Goal: Information Seeking & Learning: Learn about a topic

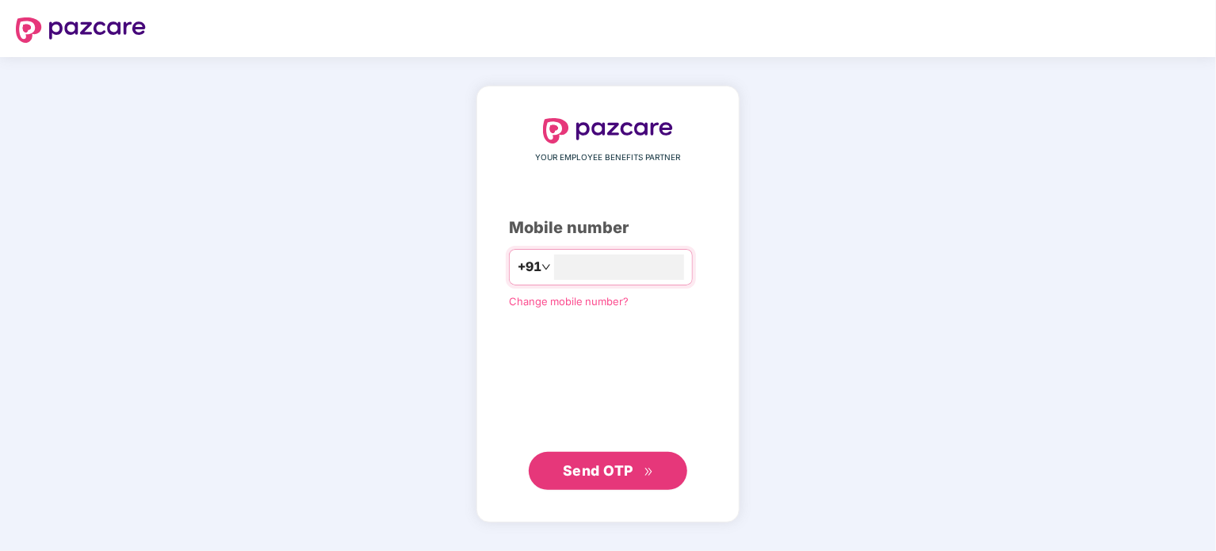
type input "**********"
click at [625, 470] on span "Send OTP" at bounding box center [598, 470] width 71 height 17
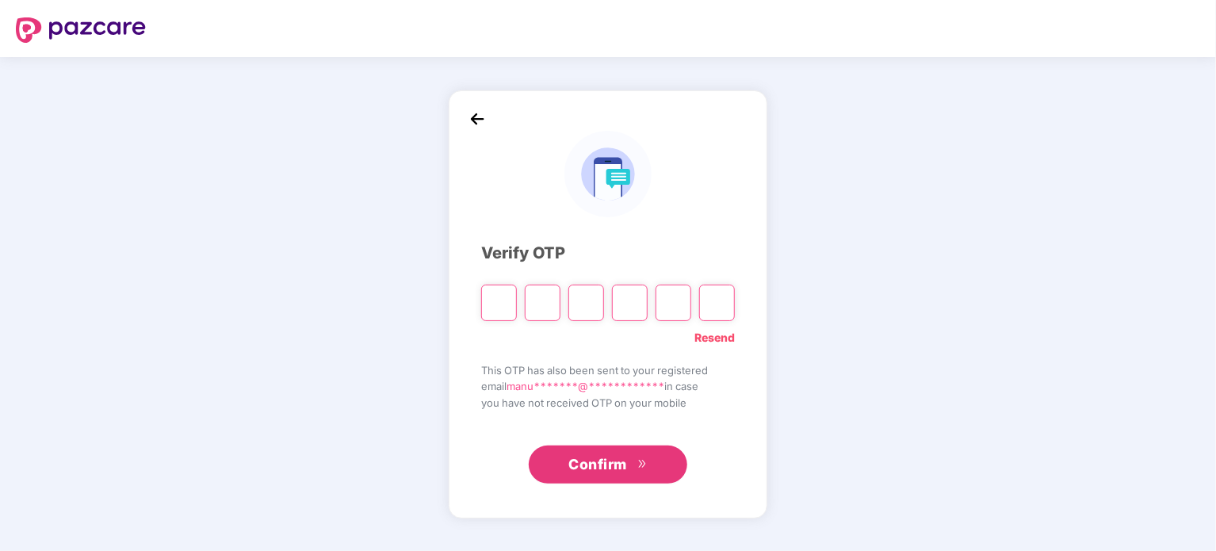
type input "*"
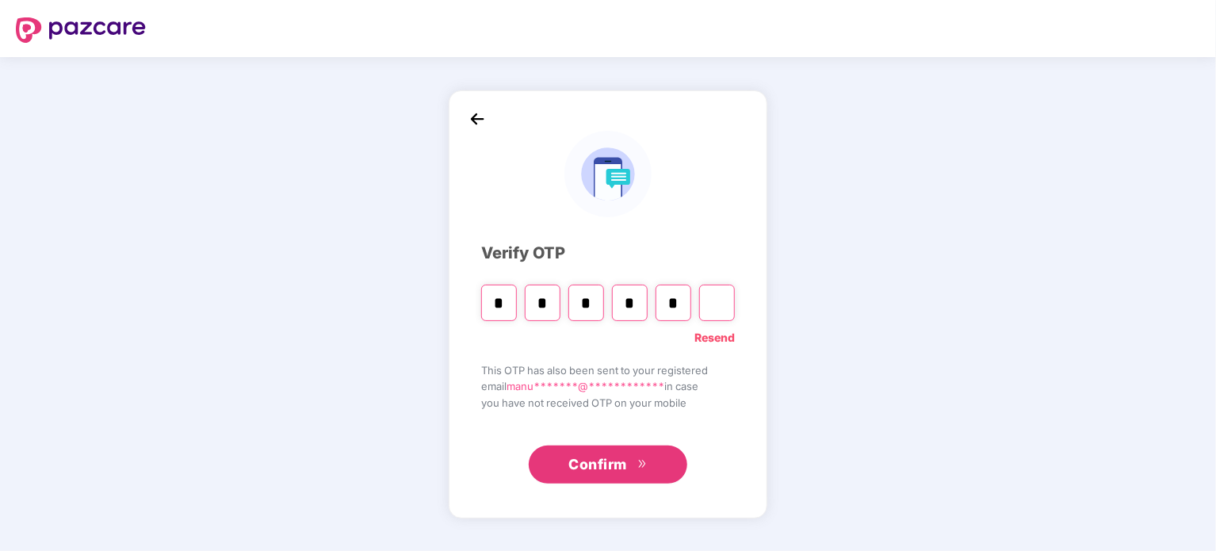
type input "*"
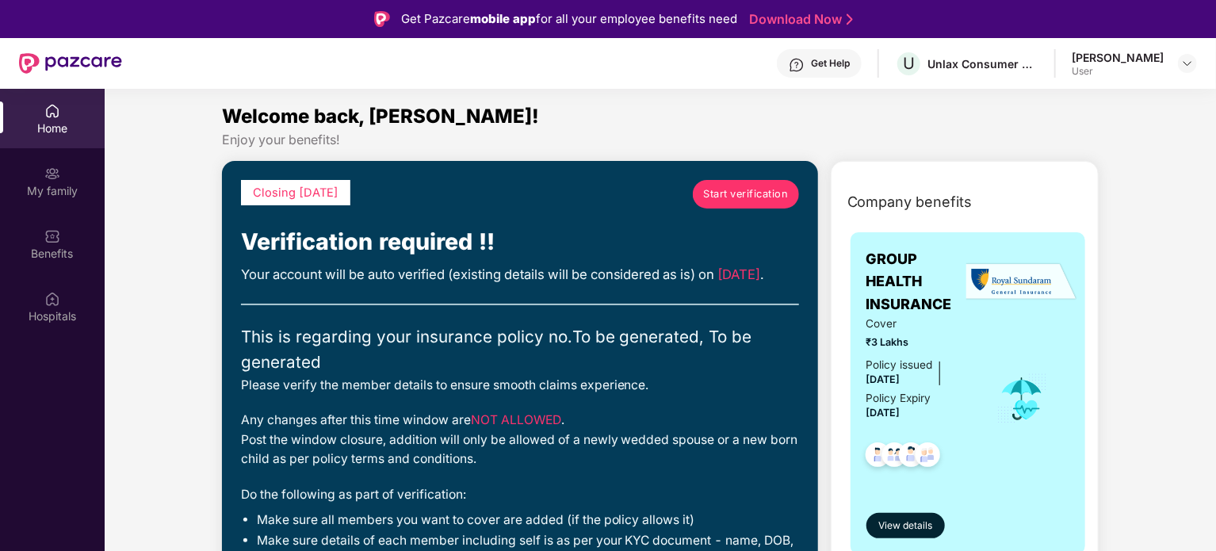
click at [735, 198] on span "Start verification" at bounding box center [745, 194] width 85 height 16
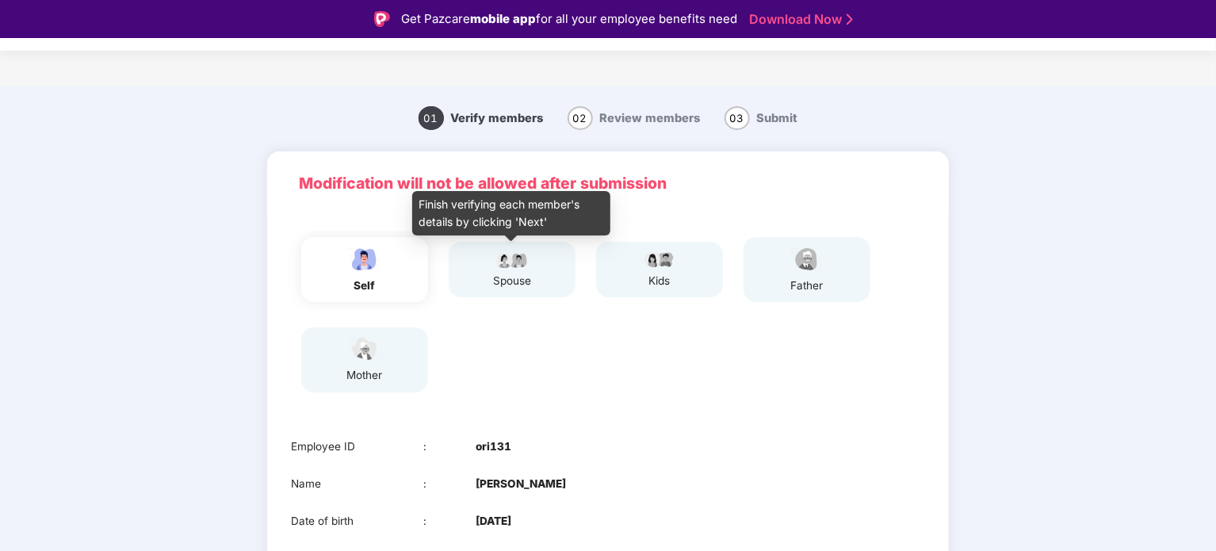
click at [521, 269] on img at bounding box center [512, 259] width 40 height 19
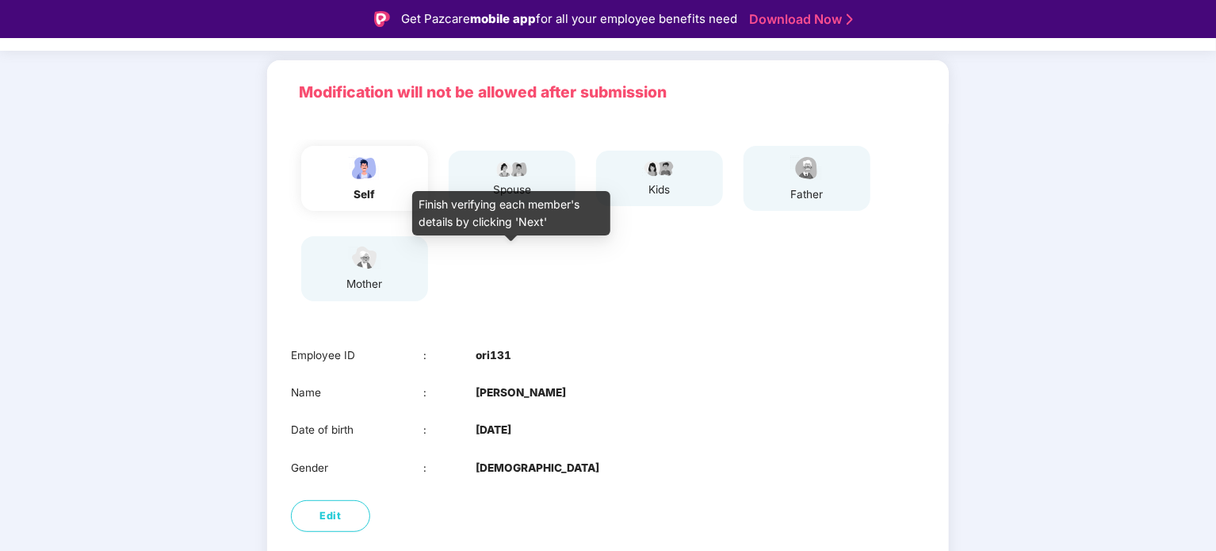
scroll to position [170, 0]
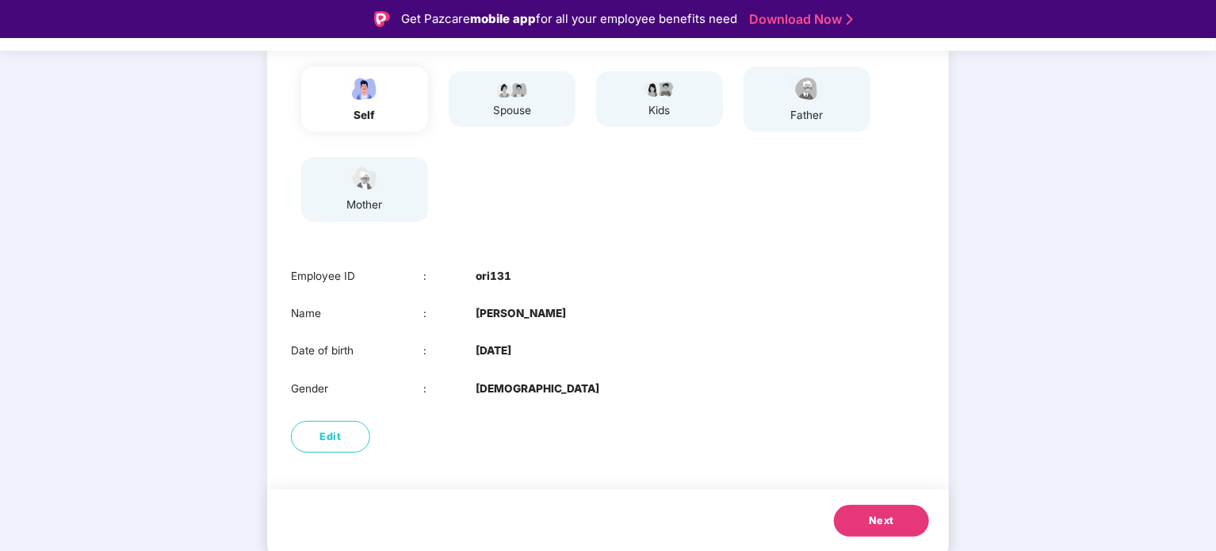
click at [873, 514] on span "Next" at bounding box center [881, 521] width 25 height 16
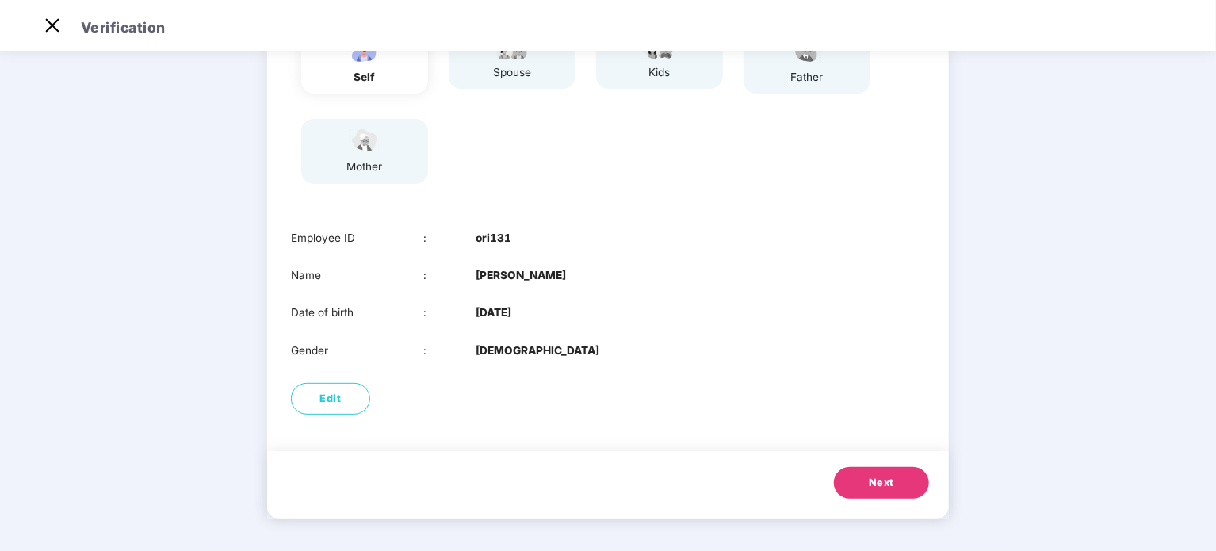
scroll to position [132, 0]
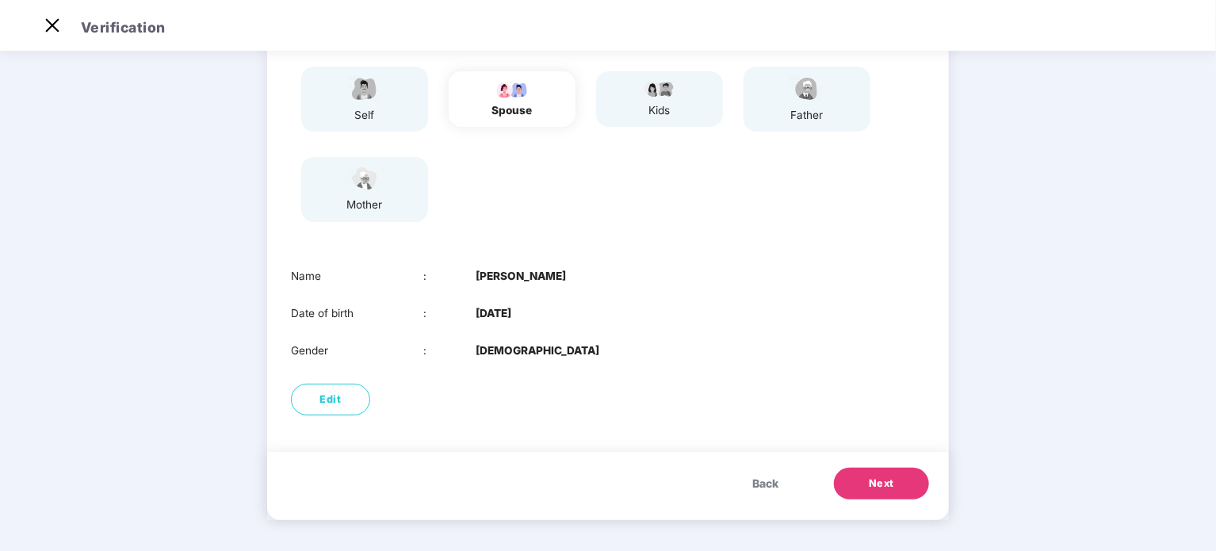
click at [876, 484] on span "Next" at bounding box center [881, 484] width 25 height 16
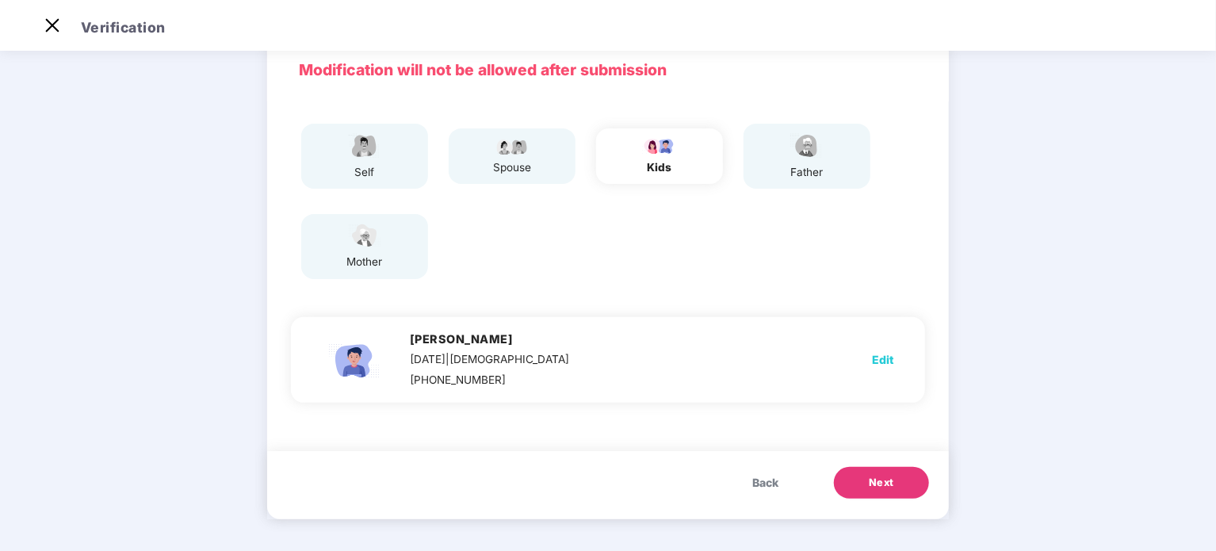
scroll to position [75, 0]
click at [760, 485] on span "Back" at bounding box center [765, 482] width 26 height 17
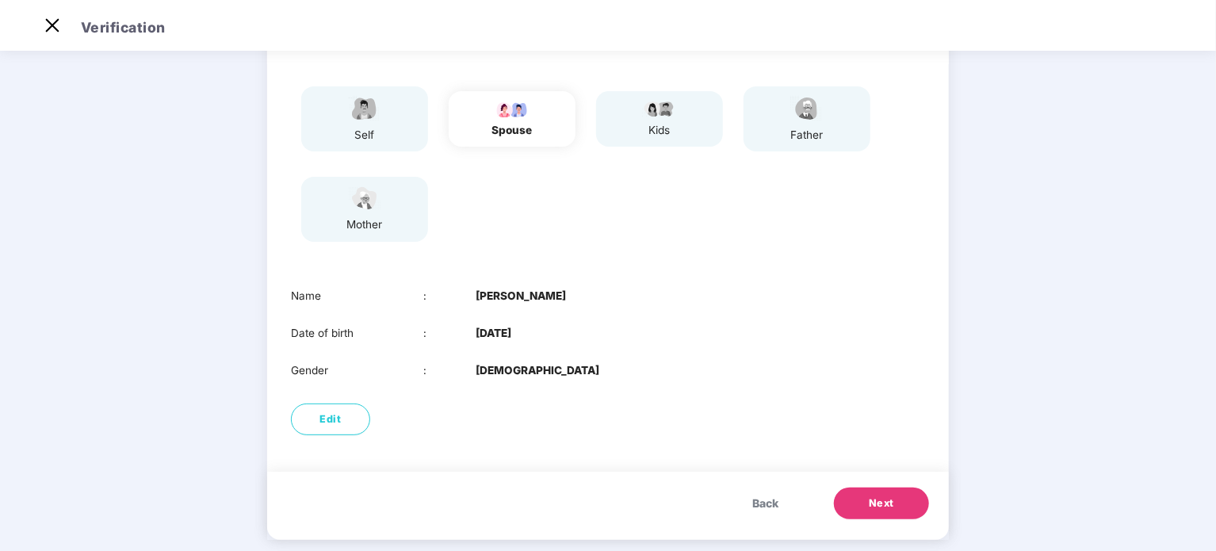
scroll to position [132, 0]
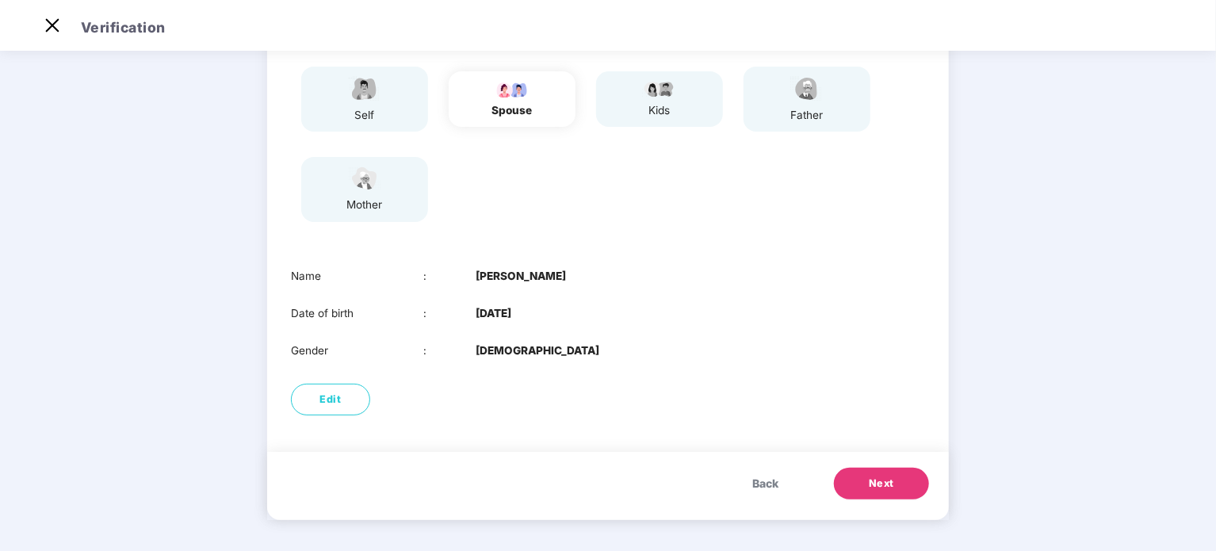
click at [887, 474] on button "Next" at bounding box center [881, 484] width 95 height 32
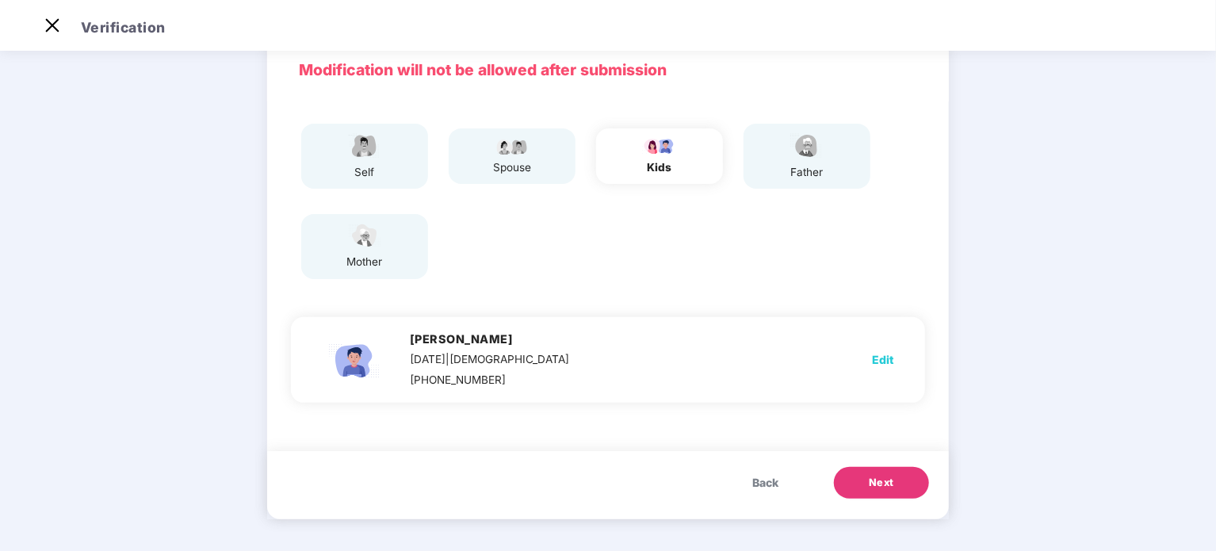
click at [878, 489] on span "Next" at bounding box center [881, 483] width 25 height 16
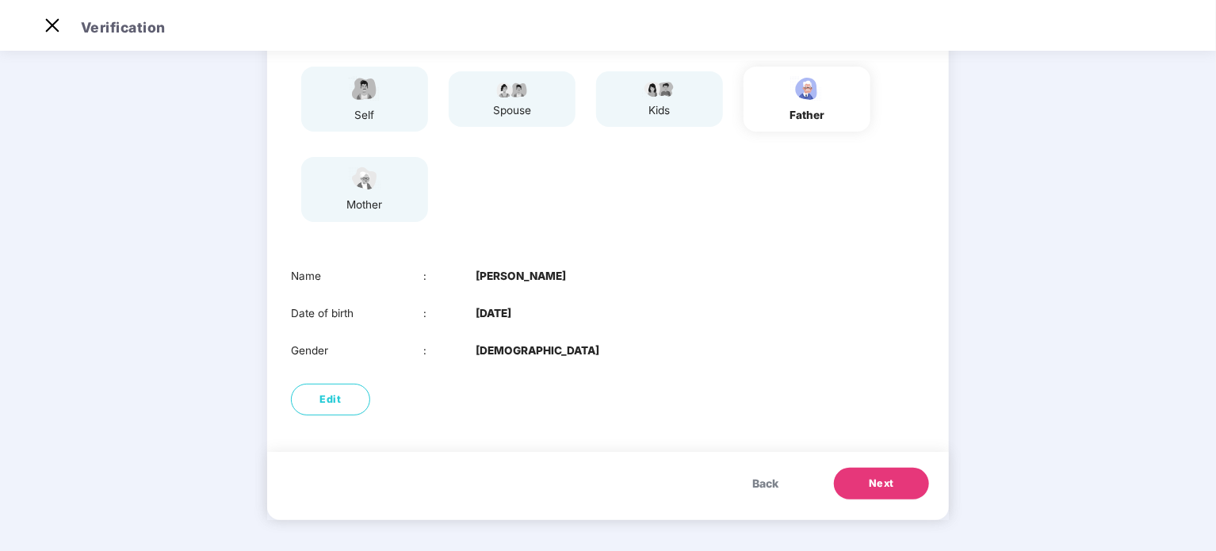
click at [887, 478] on span "Next" at bounding box center [881, 484] width 25 height 16
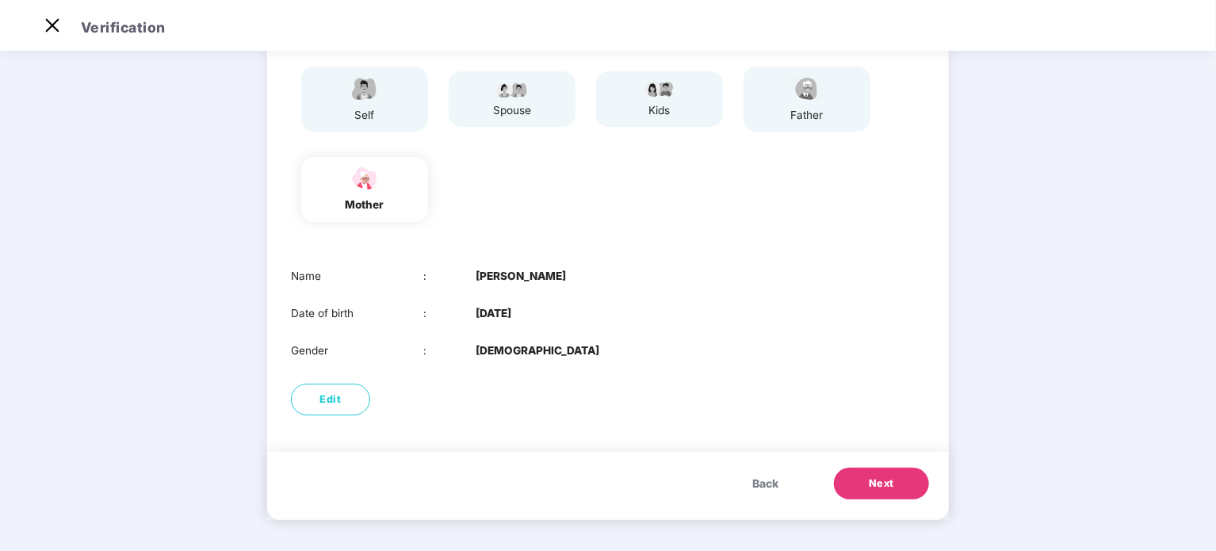
click at [885, 480] on span "Next" at bounding box center [881, 484] width 25 height 16
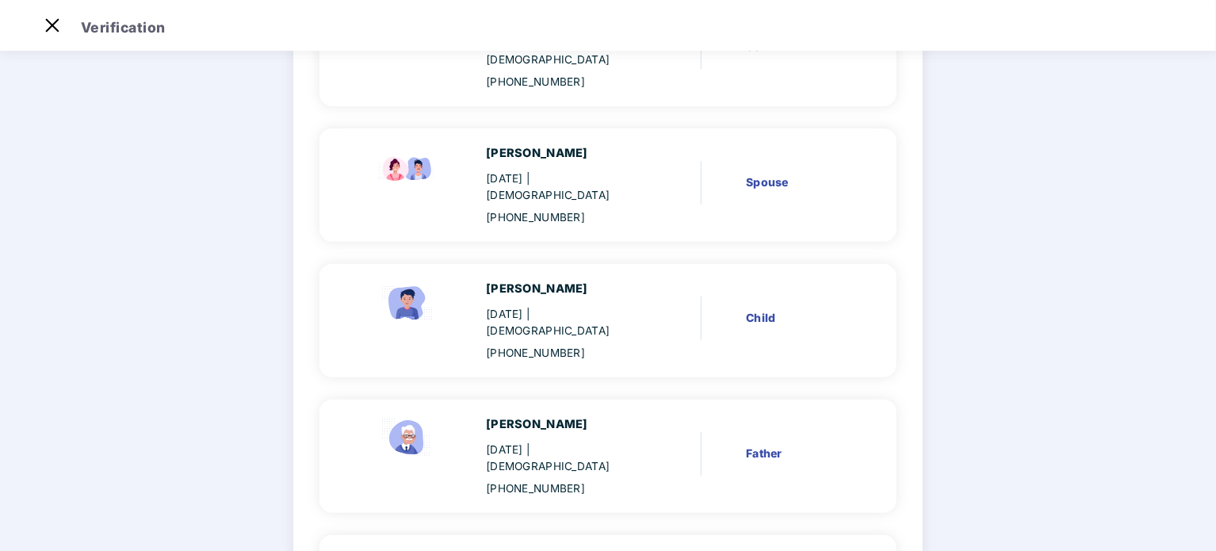
scroll to position [364, 0]
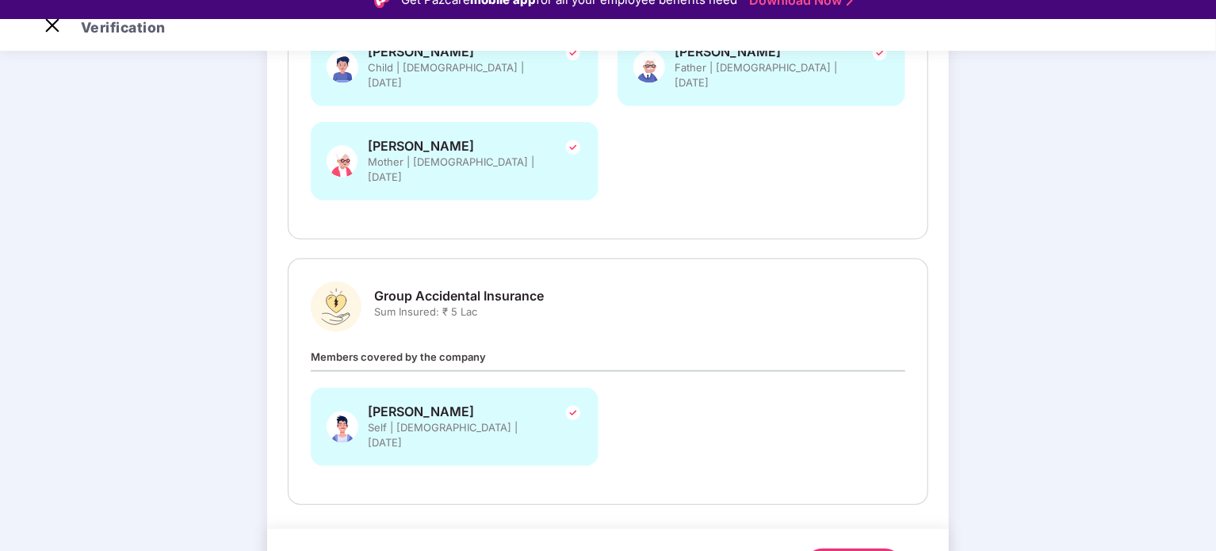
scroll to position [38, 0]
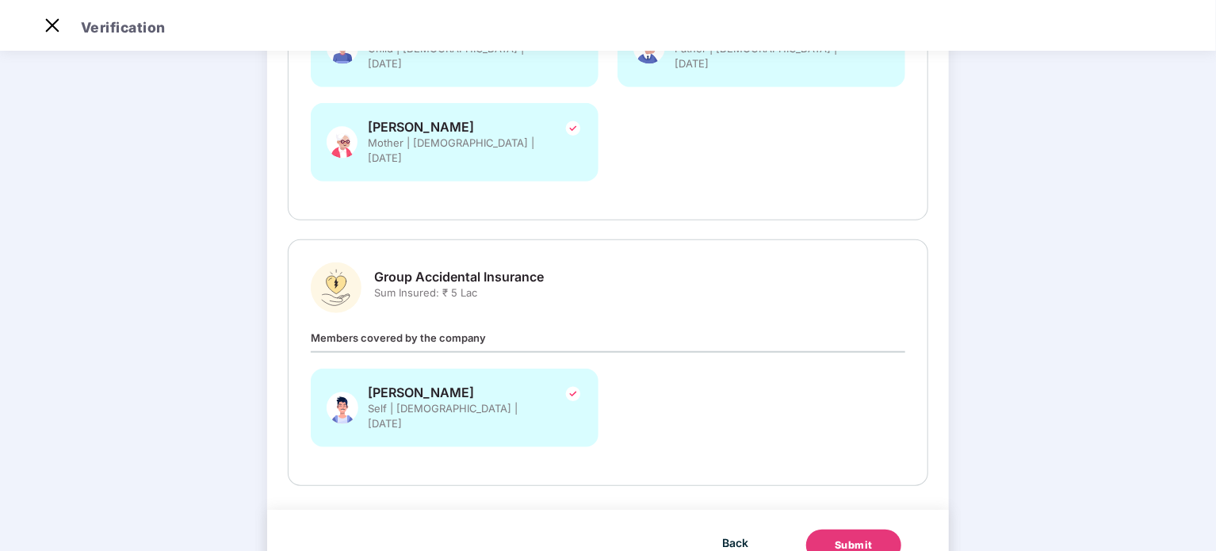
click at [847, 537] on div "Submit" at bounding box center [854, 545] width 38 height 16
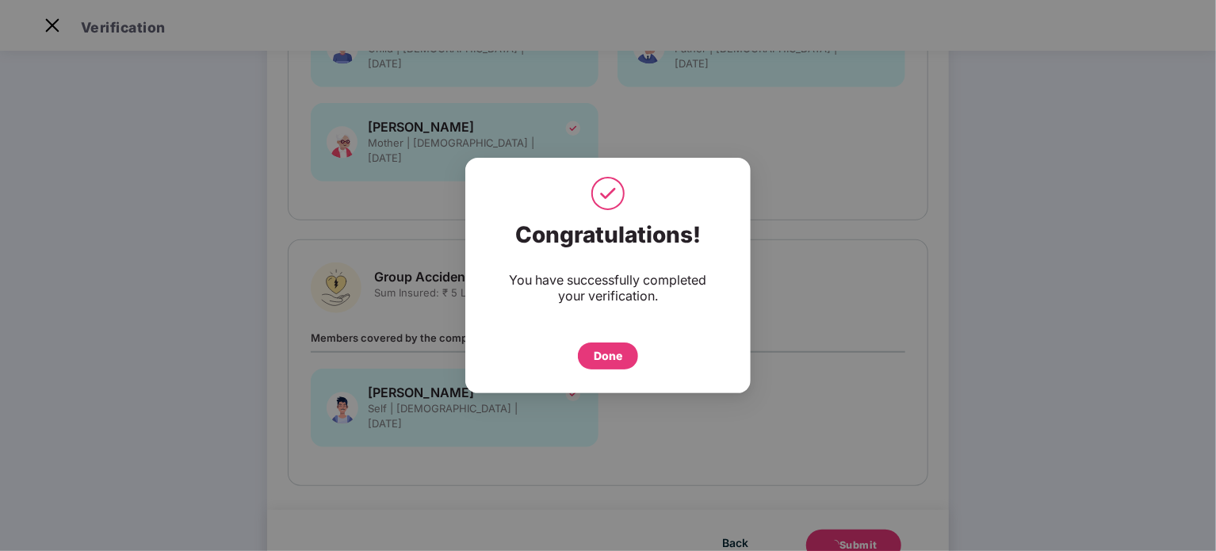
click at [611, 357] on div "Done" at bounding box center [608, 355] width 29 height 17
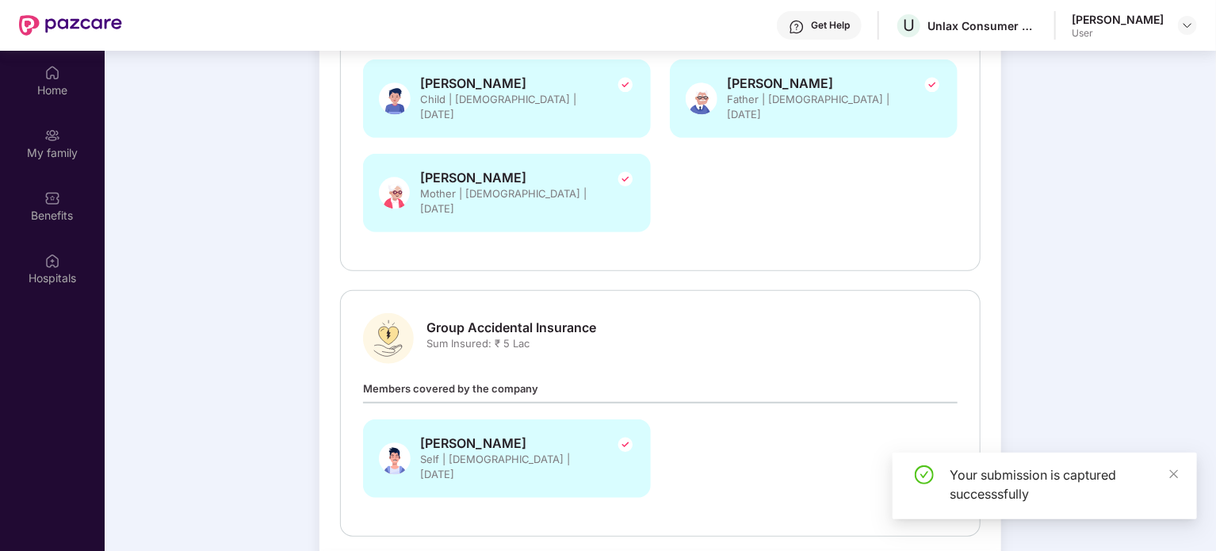
scroll to position [89, 0]
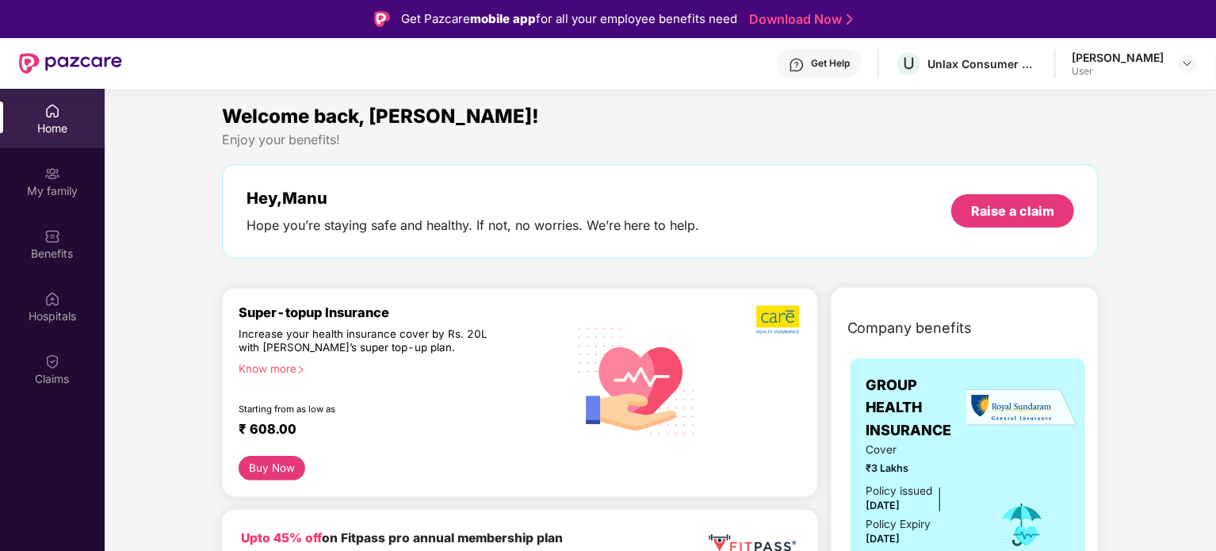
scroll to position [159, 0]
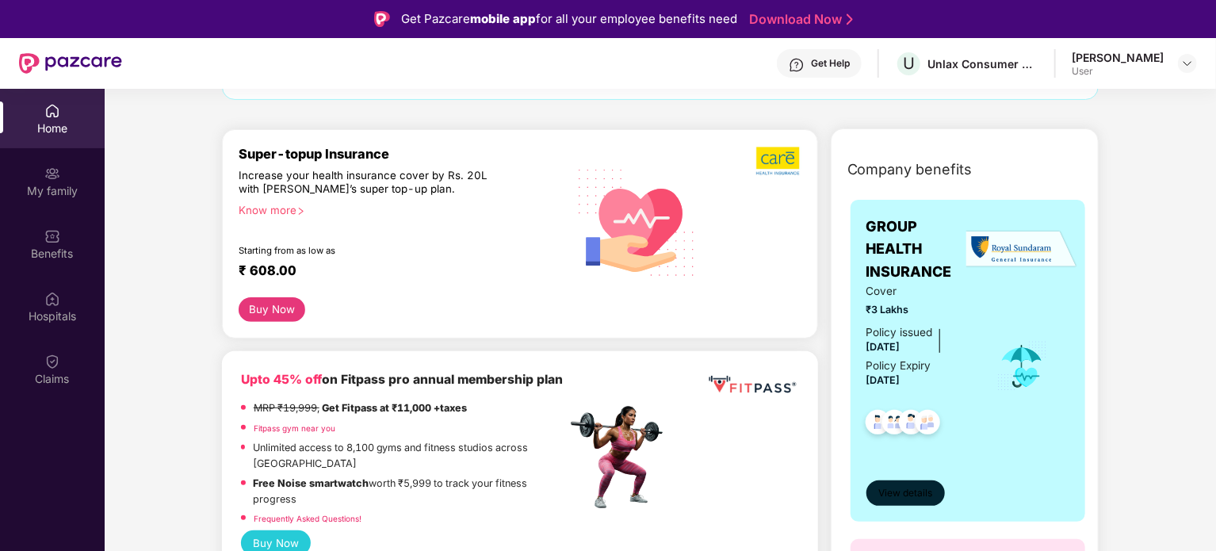
click at [931, 495] on span "View details" at bounding box center [905, 493] width 54 height 15
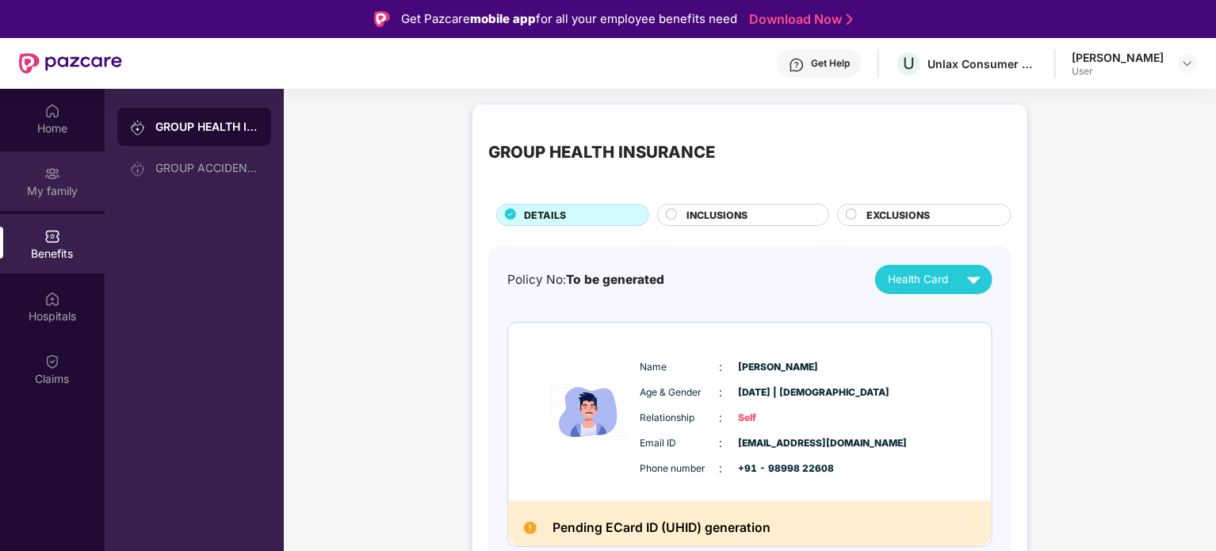
click at [43, 186] on div "My family" at bounding box center [52, 191] width 105 height 16
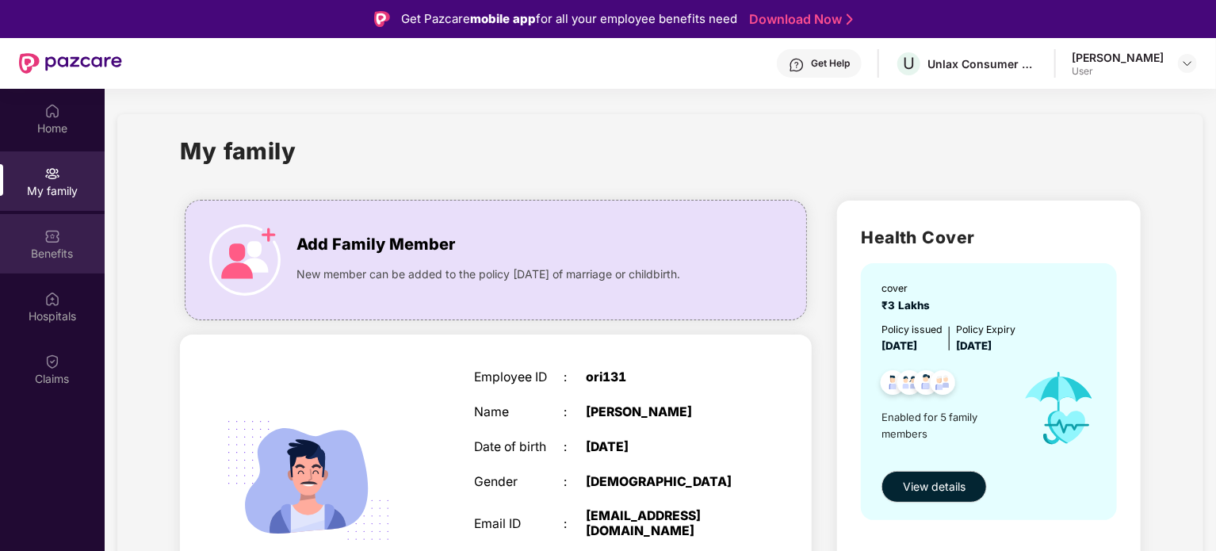
click at [48, 236] on img at bounding box center [52, 236] width 16 height 16
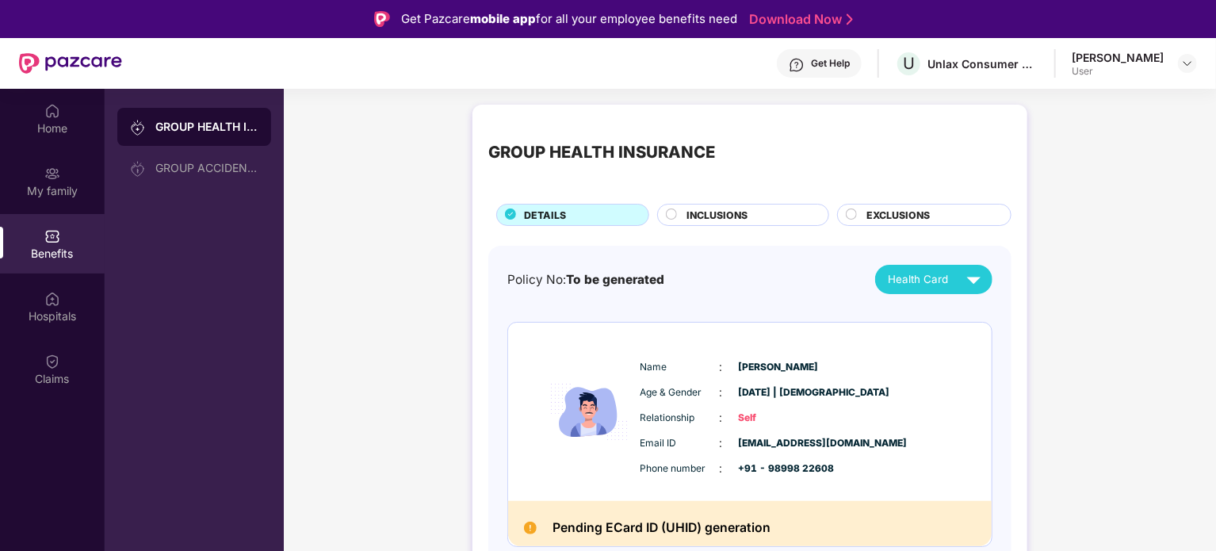
click at [60, 252] on div "Benefits" at bounding box center [52, 254] width 105 height 16
click at [742, 214] on span "INCLUSIONS" at bounding box center [716, 215] width 61 height 15
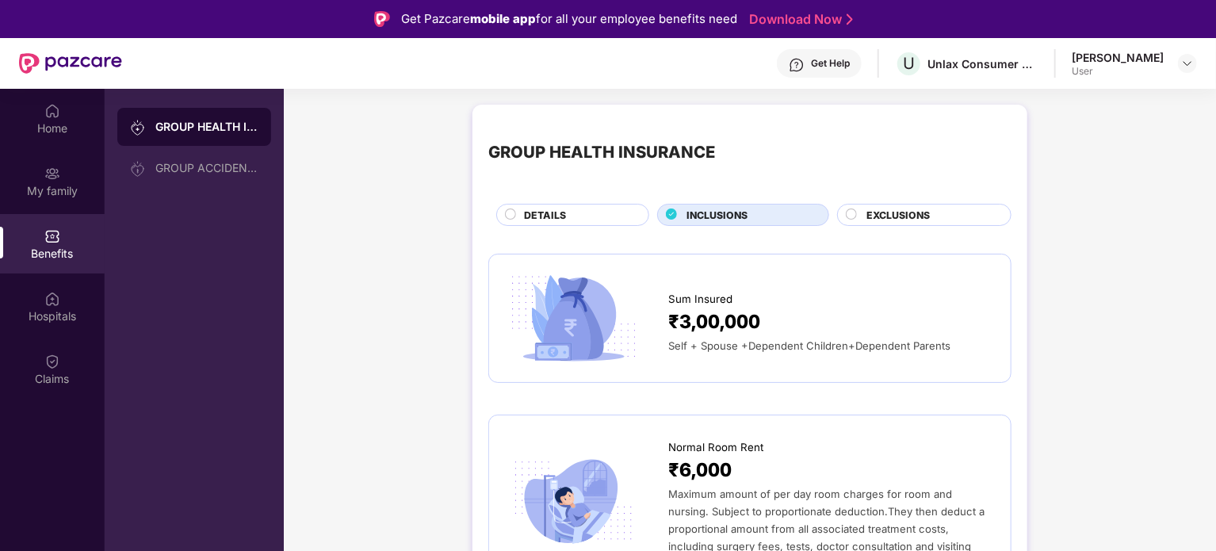
click at [894, 216] on span "EXCLUSIONS" at bounding box center [897, 215] width 63 height 15
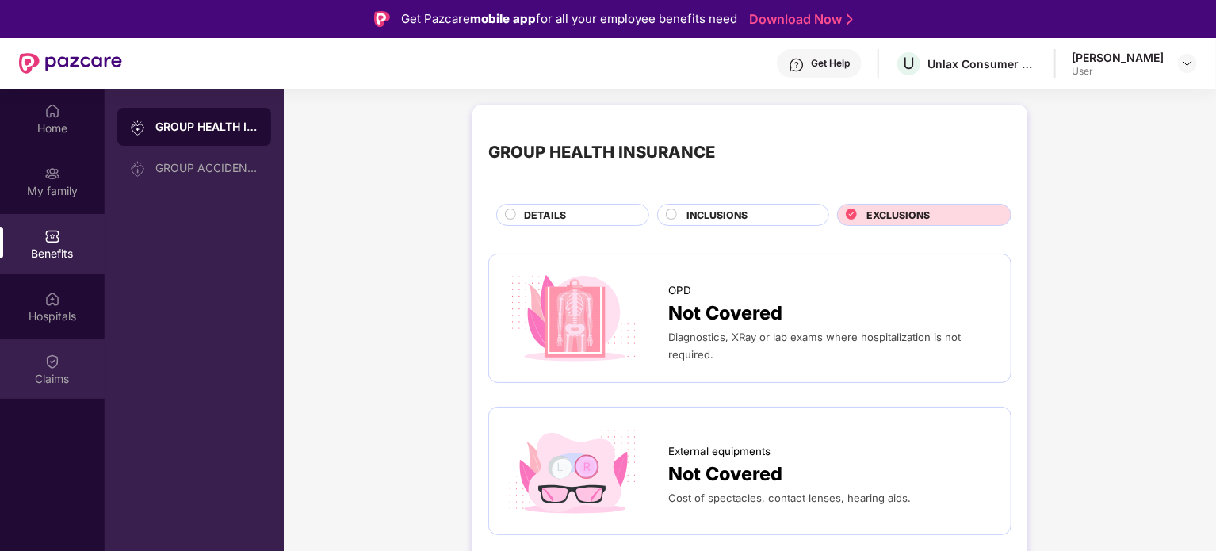
click at [55, 371] on div "Claims" at bounding box center [52, 379] width 105 height 16
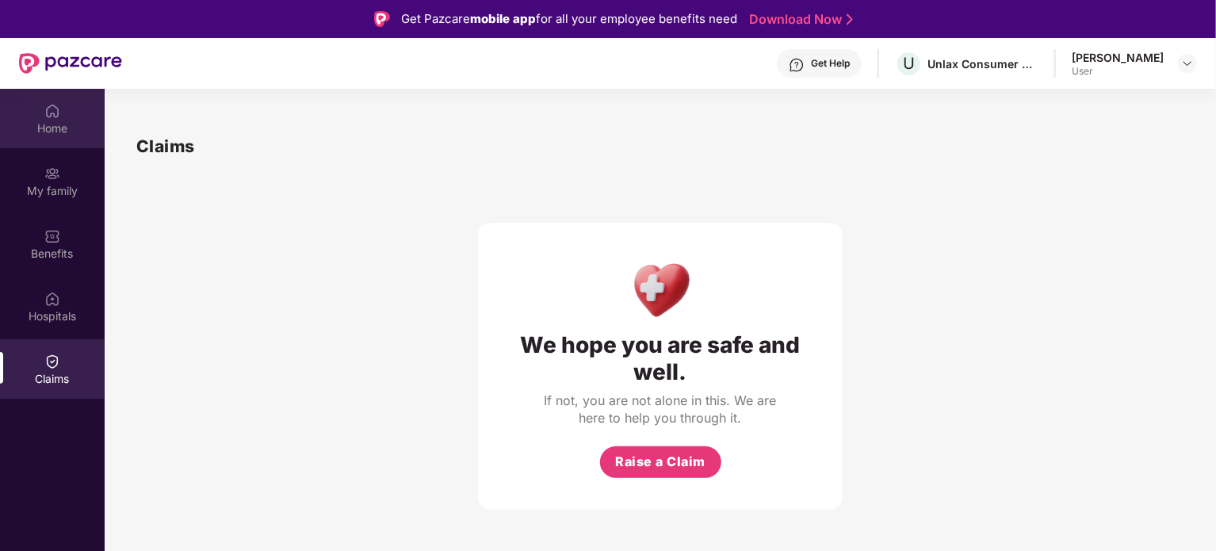
click at [55, 101] on div at bounding box center [52, 109] width 16 height 16
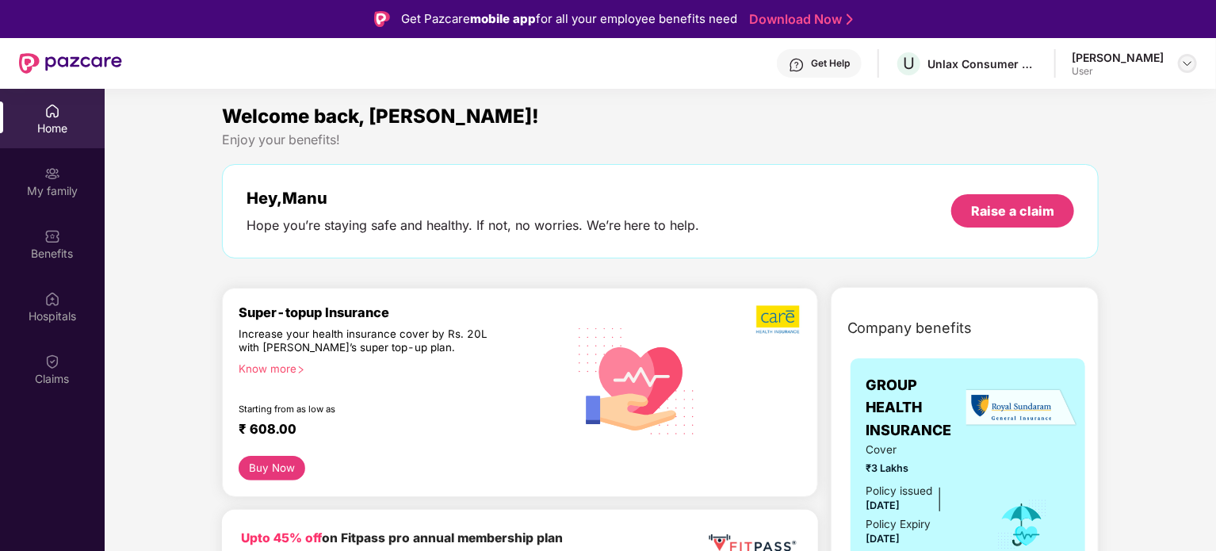
click at [1185, 66] on img at bounding box center [1187, 63] width 13 height 13
click at [1043, 100] on div "Logout" at bounding box center [1113, 101] width 206 height 31
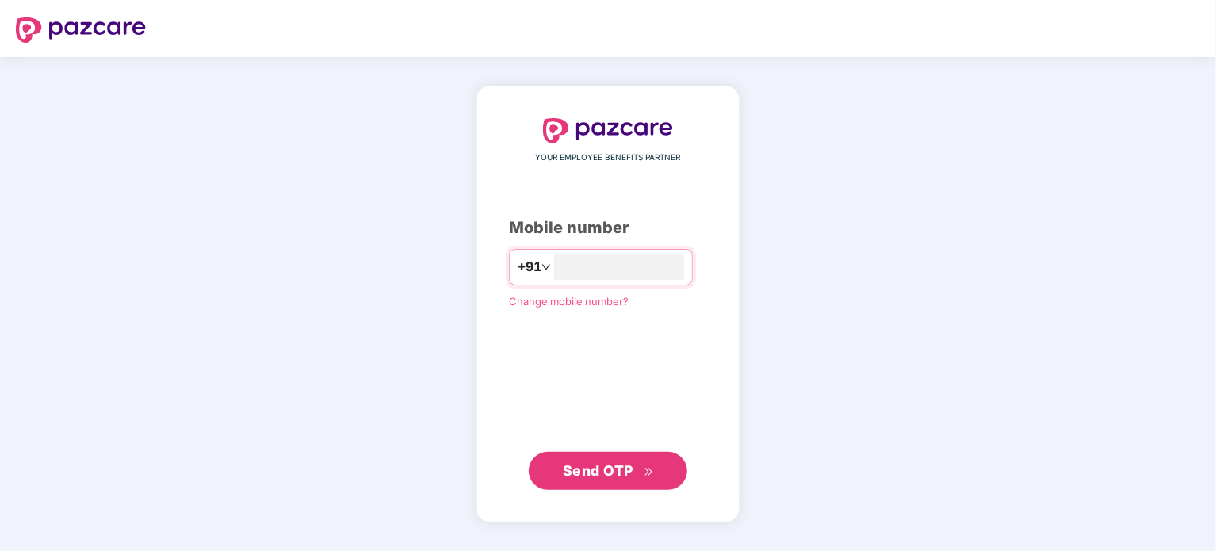
type input "**********"
click at [602, 479] on span "Send OTP" at bounding box center [608, 470] width 91 height 22
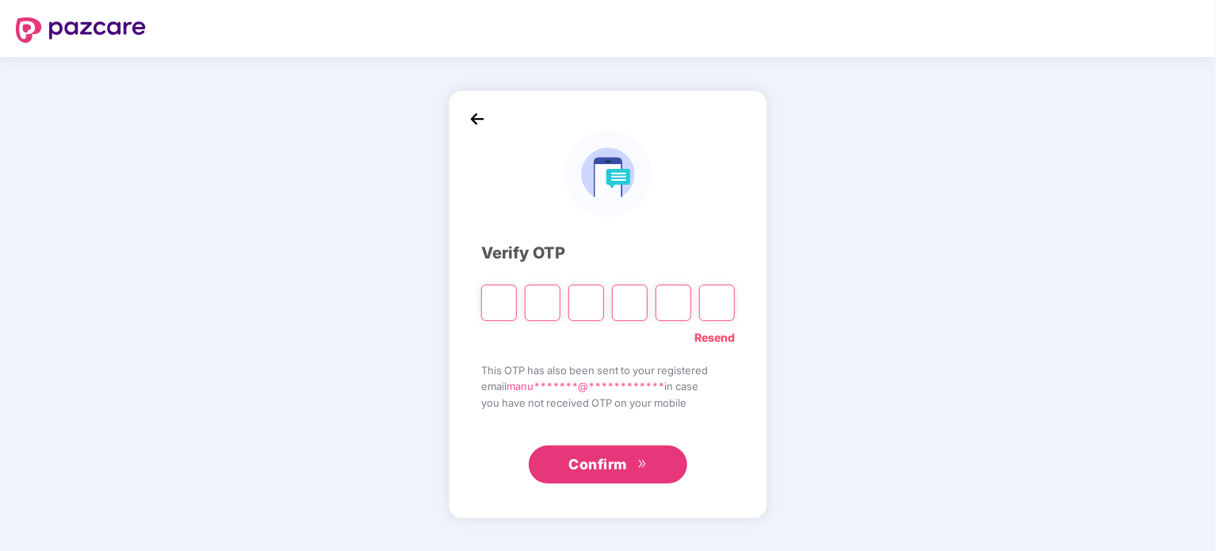
type input "*"
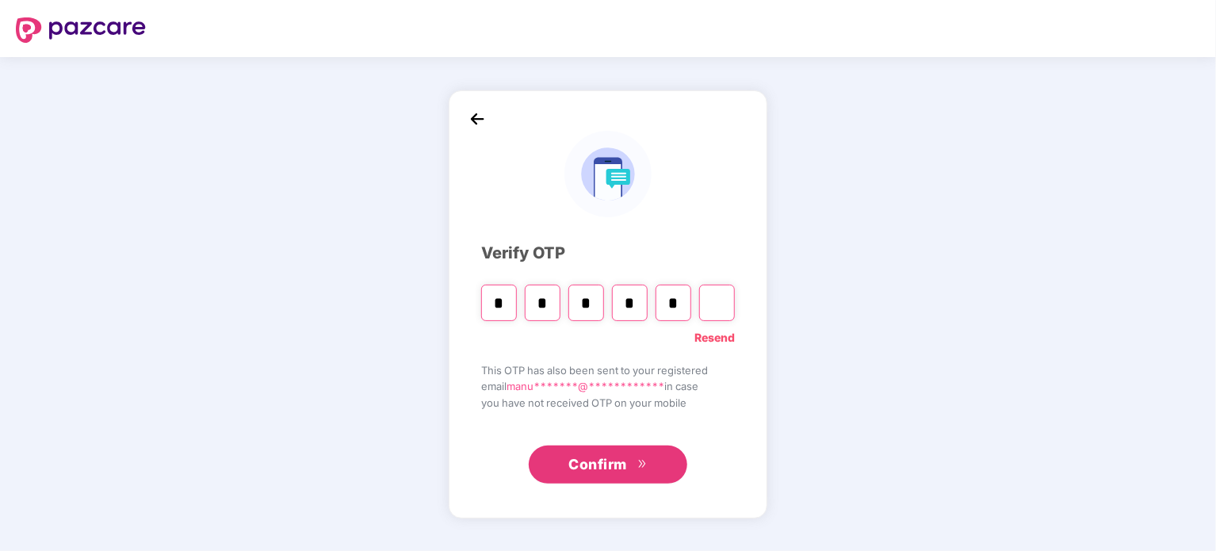
type input "*"
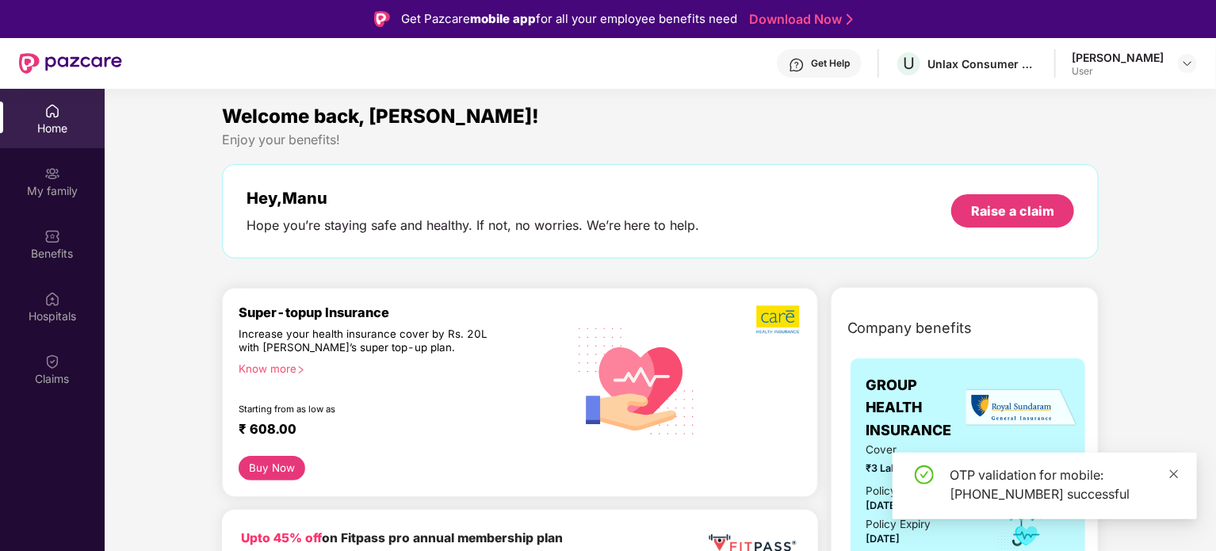
click at [1175, 468] on icon "close" at bounding box center [1173, 473] width 11 height 11
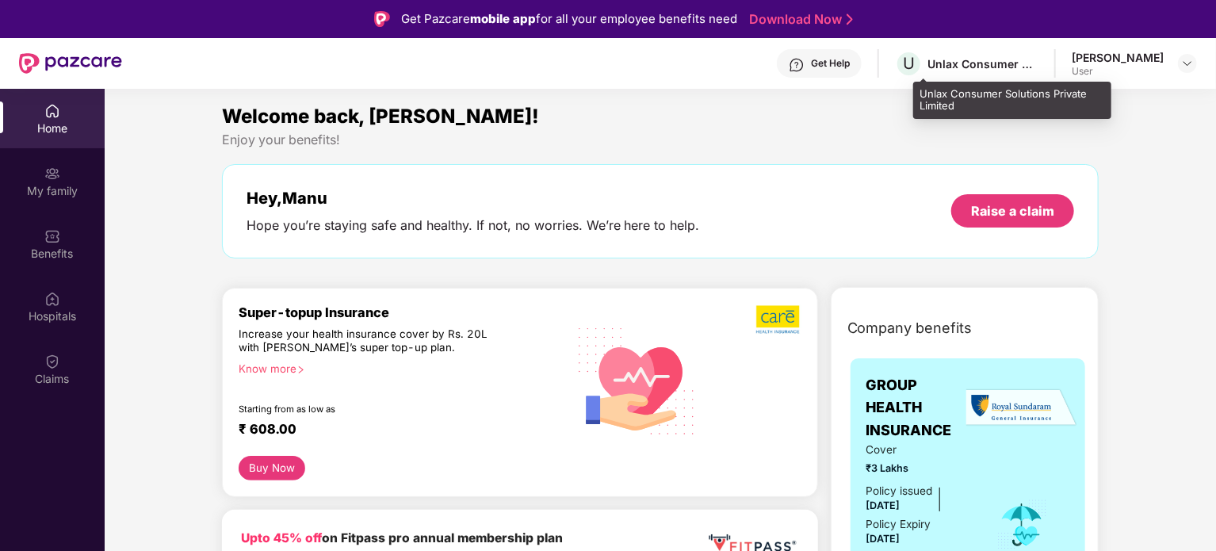
click at [995, 64] on div "Unlax Consumer Solutions Private Limited" at bounding box center [982, 63] width 111 height 15
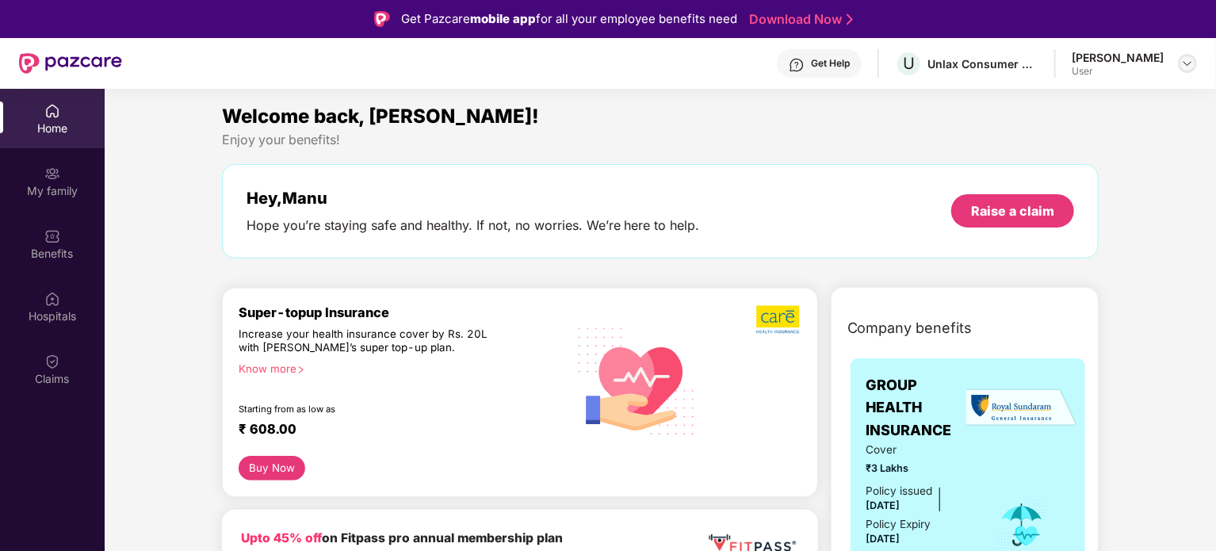
click at [1183, 63] on img at bounding box center [1187, 63] width 13 height 13
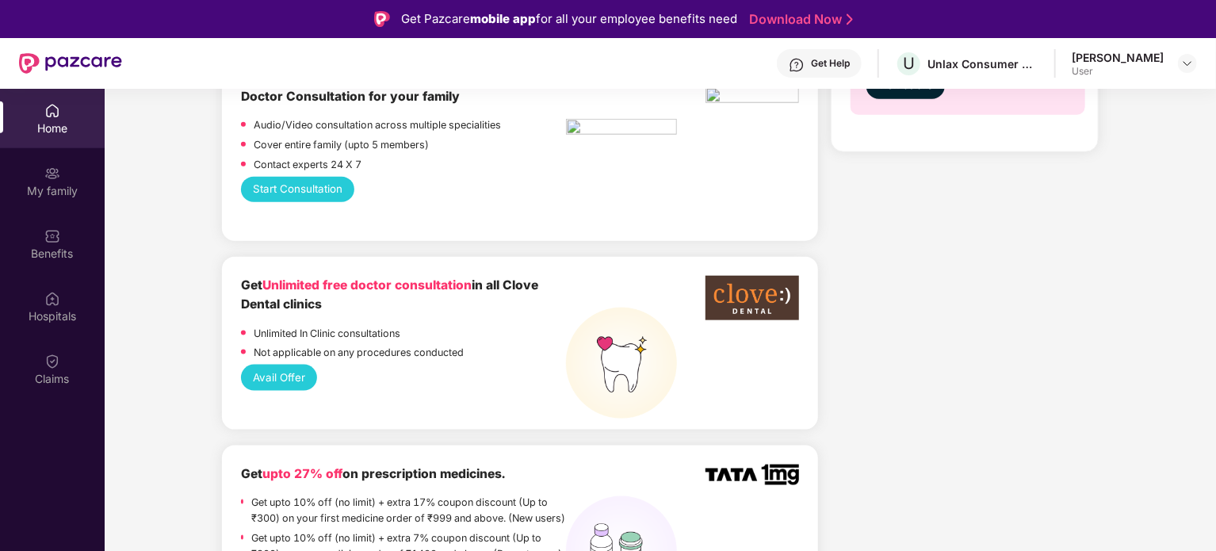
scroll to position [951, 0]
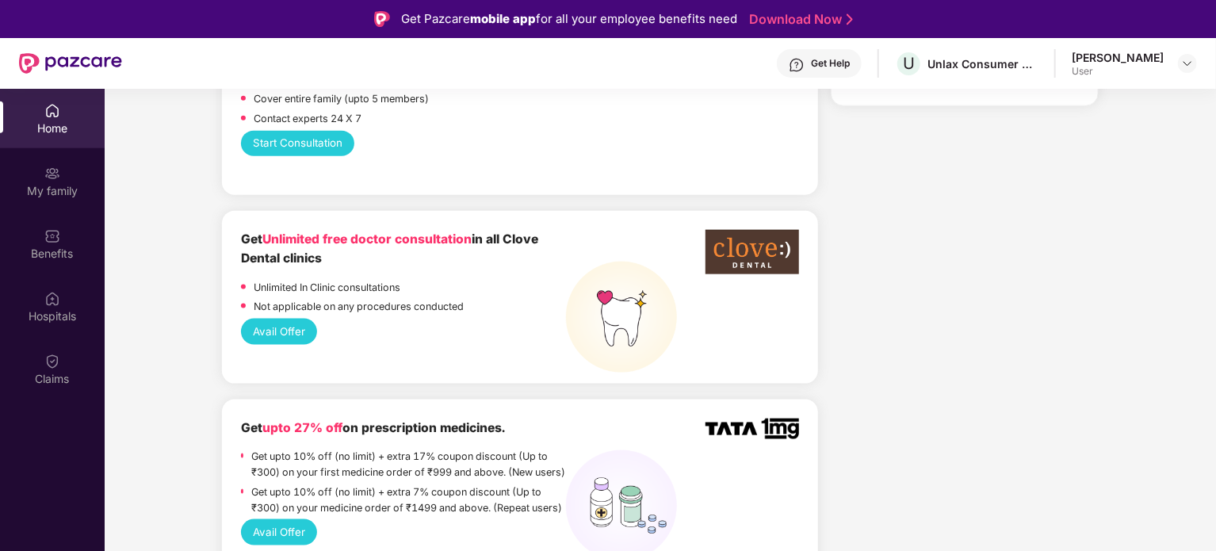
click at [293, 338] on button "Avail Offer" at bounding box center [279, 331] width 77 height 25
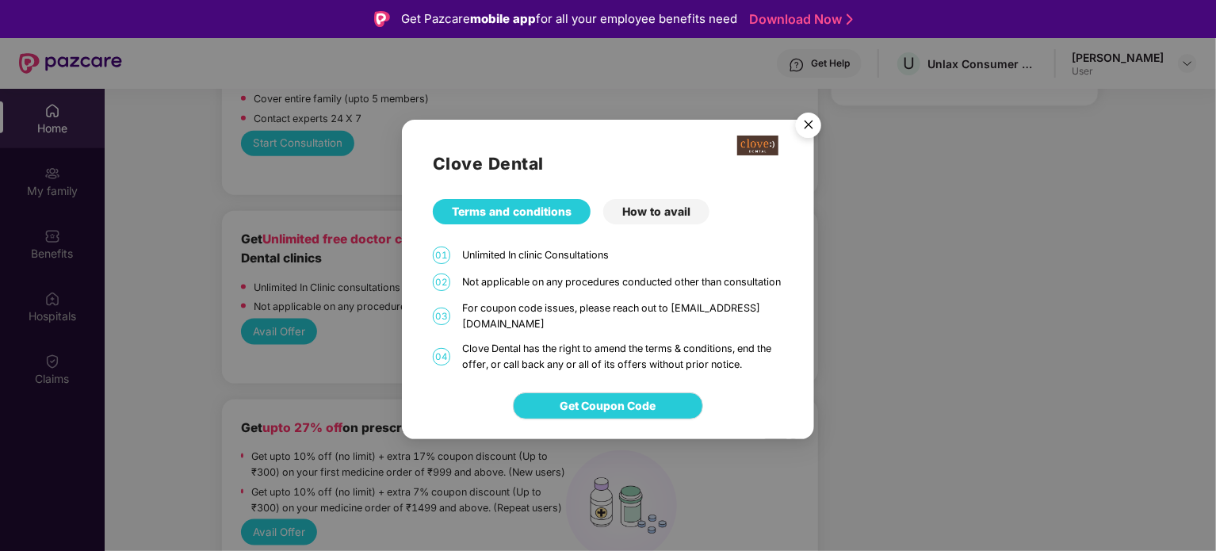
click at [648, 216] on div "How to avail" at bounding box center [656, 211] width 106 height 25
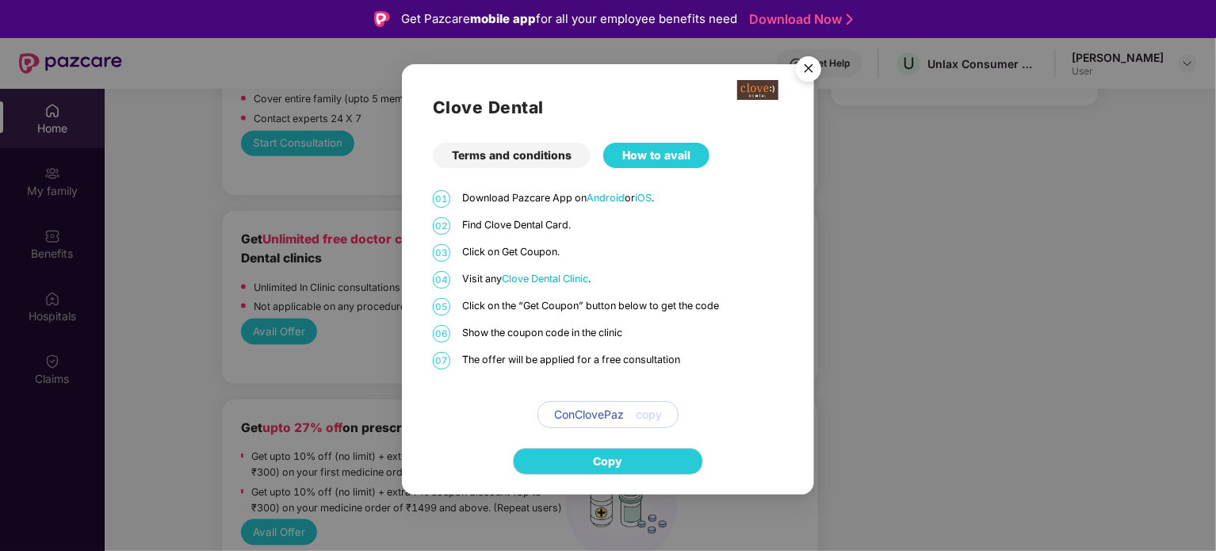
click at [808, 75] on img "Close" at bounding box center [808, 71] width 44 height 44
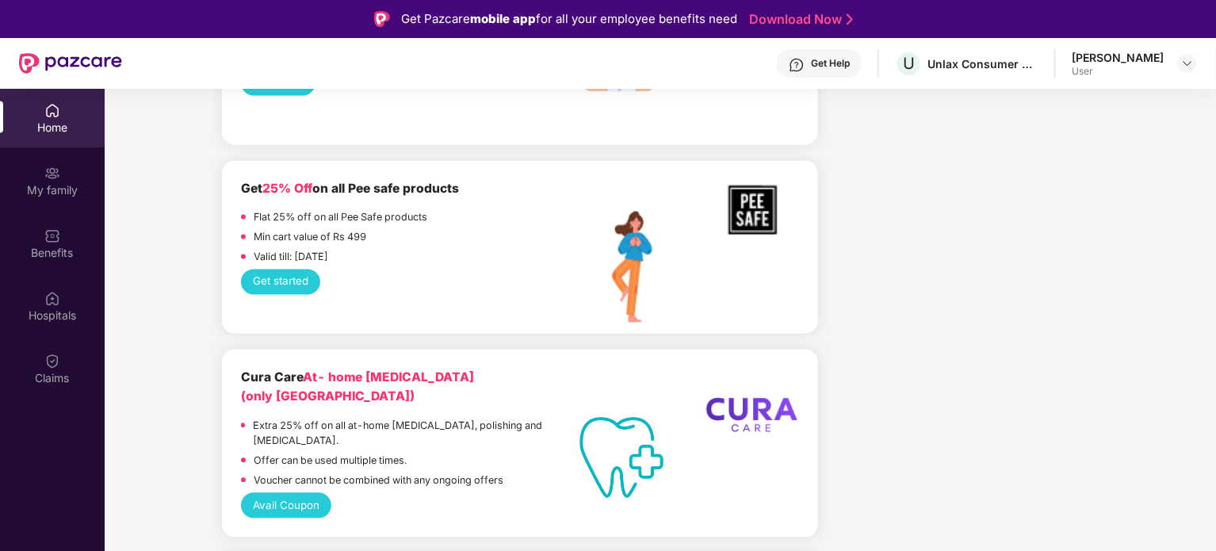
scroll to position [1585, 0]
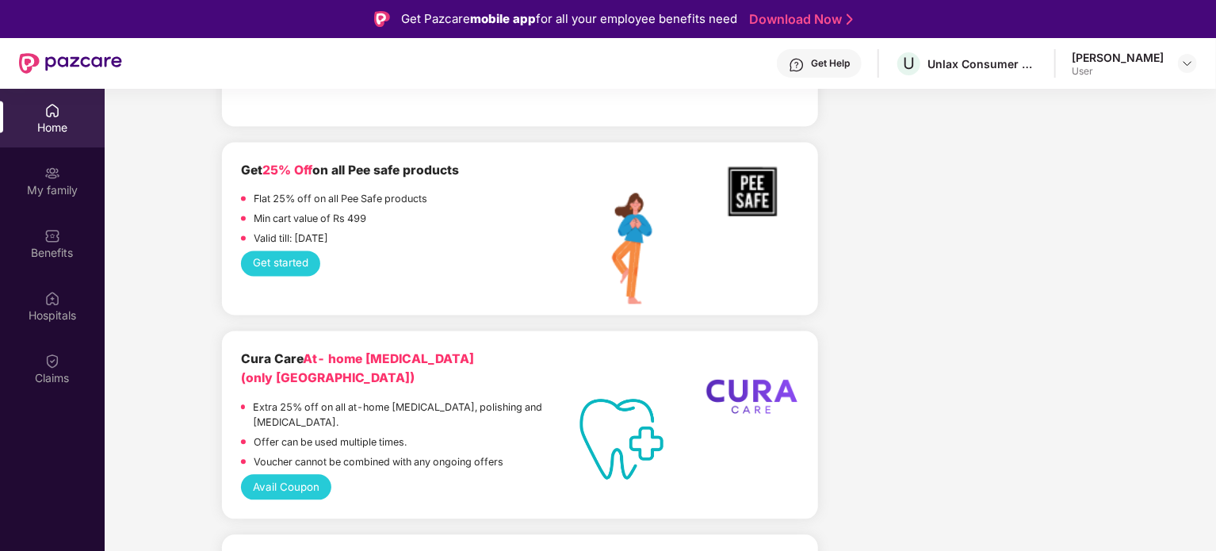
drag, startPoint x: 308, startPoint y: 251, endPoint x: 365, endPoint y: 251, distance: 57.1
click at [328, 247] on p "Valid till: [DATE]" at bounding box center [291, 239] width 75 height 16
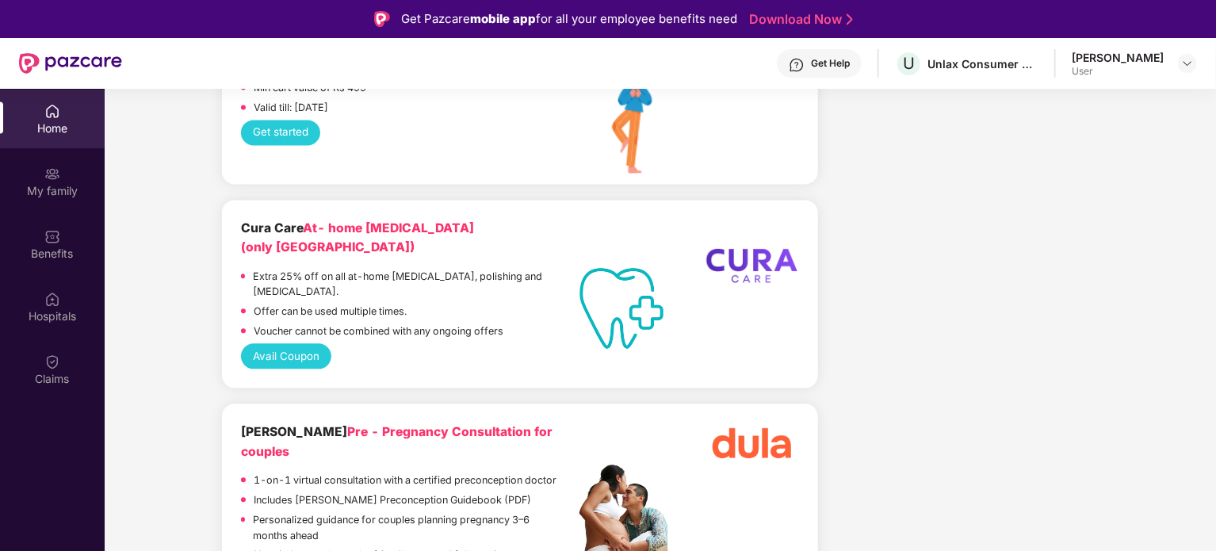
scroll to position [1744, 0]
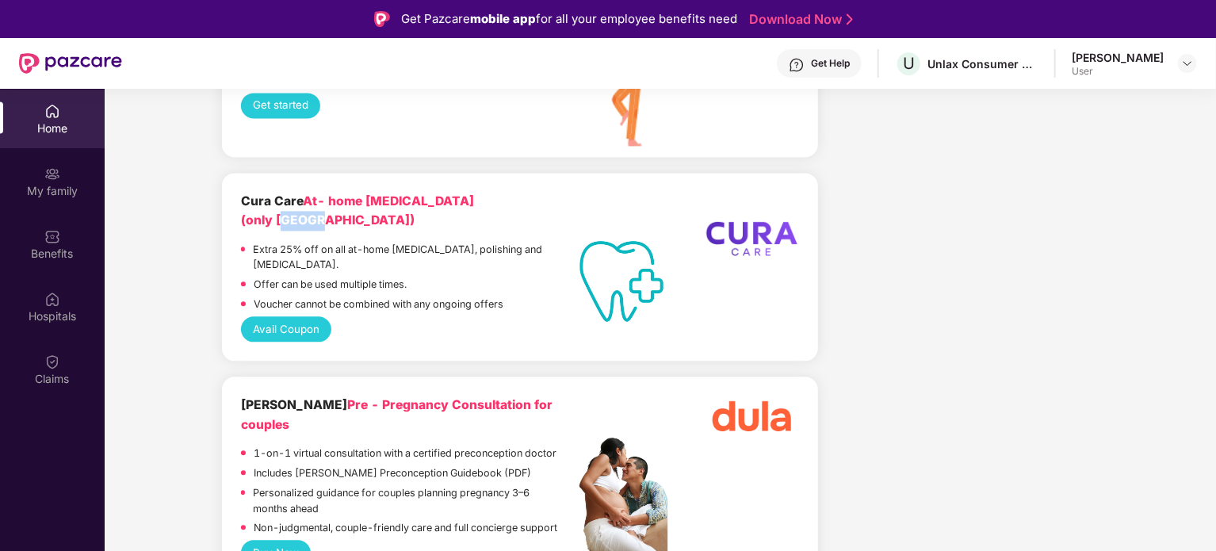
drag, startPoint x: 276, startPoint y: 223, endPoint x: 315, endPoint y: 223, distance: 38.8
click at [315, 223] on div "Cura Care At- home teeth cleaning (only Bangalore)" at bounding box center [404, 211] width 326 height 39
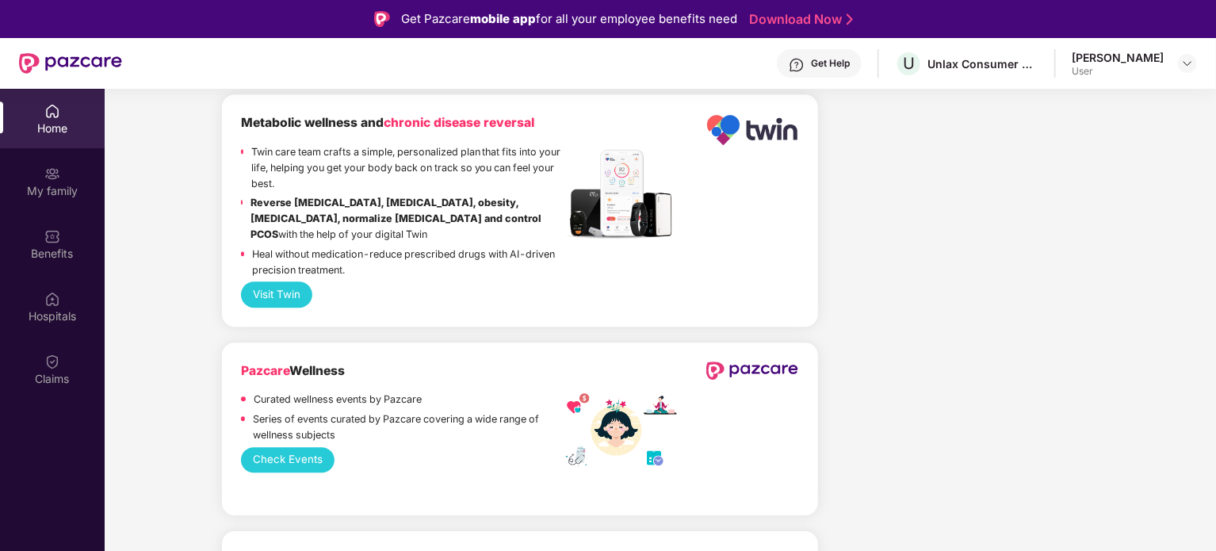
scroll to position [2299, 0]
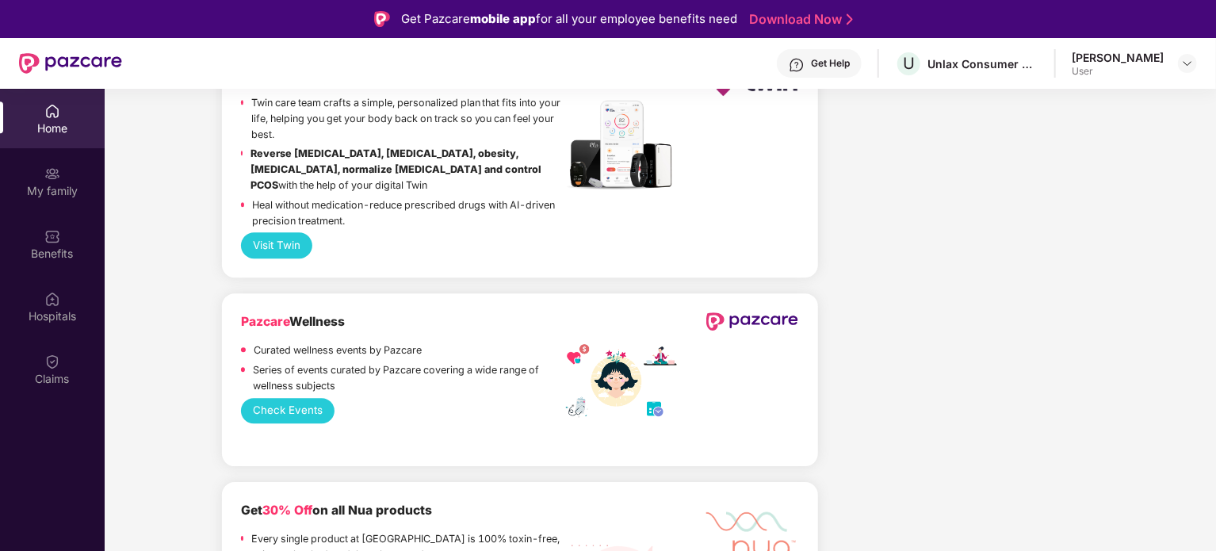
click at [294, 403] on button "Check Events" at bounding box center [288, 410] width 94 height 25
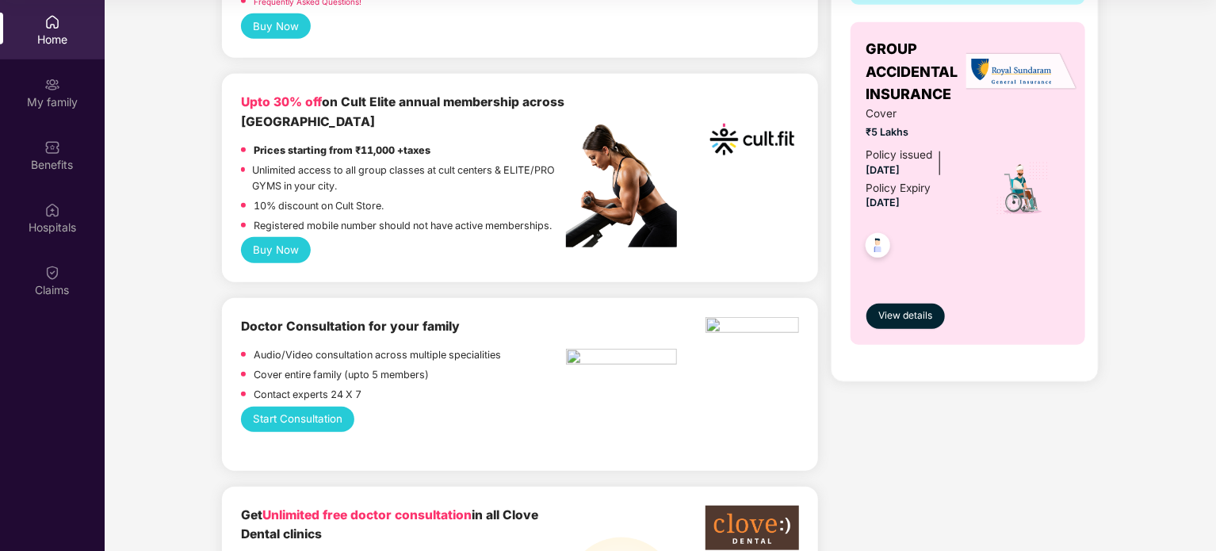
scroll to position [0, 0]
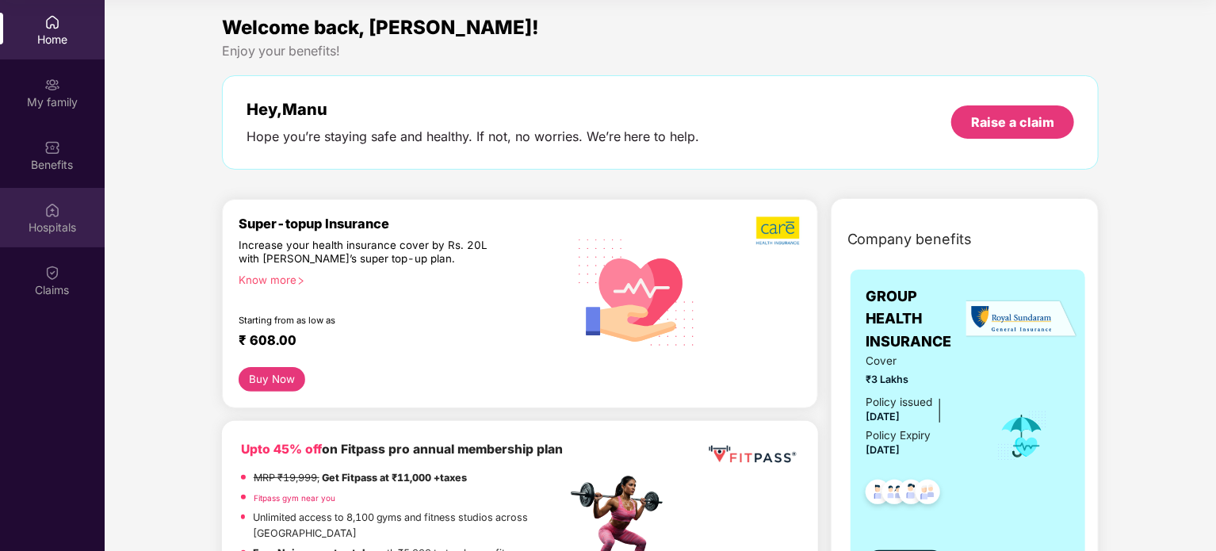
click at [60, 230] on div "Hospitals" at bounding box center [52, 228] width 105 height 16
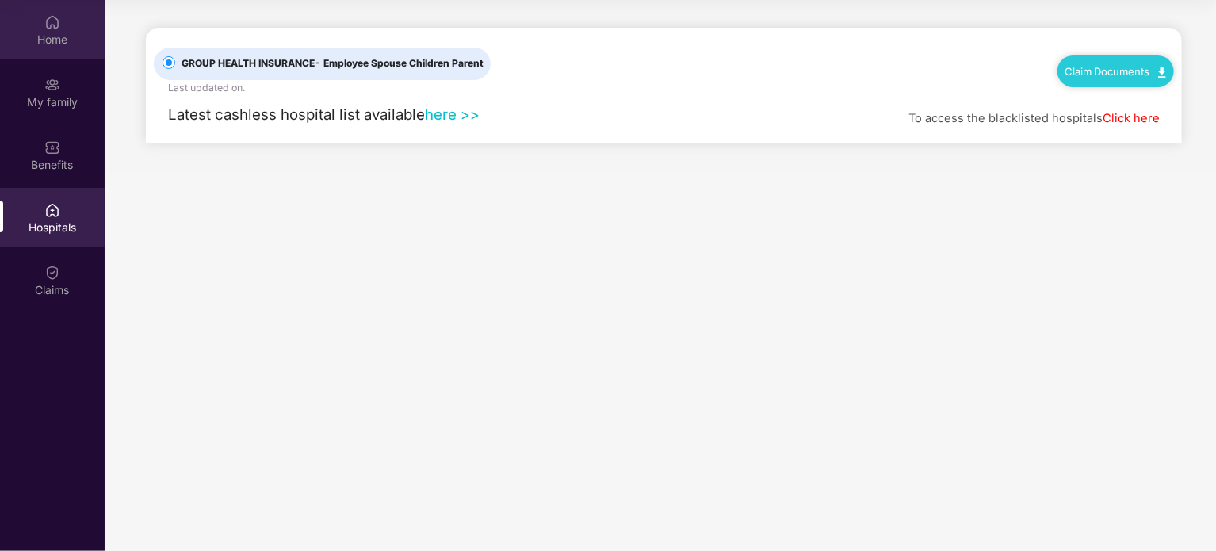
click at [55, 40] on div "Home" at bounding box center [52, 40] width 105 height 16
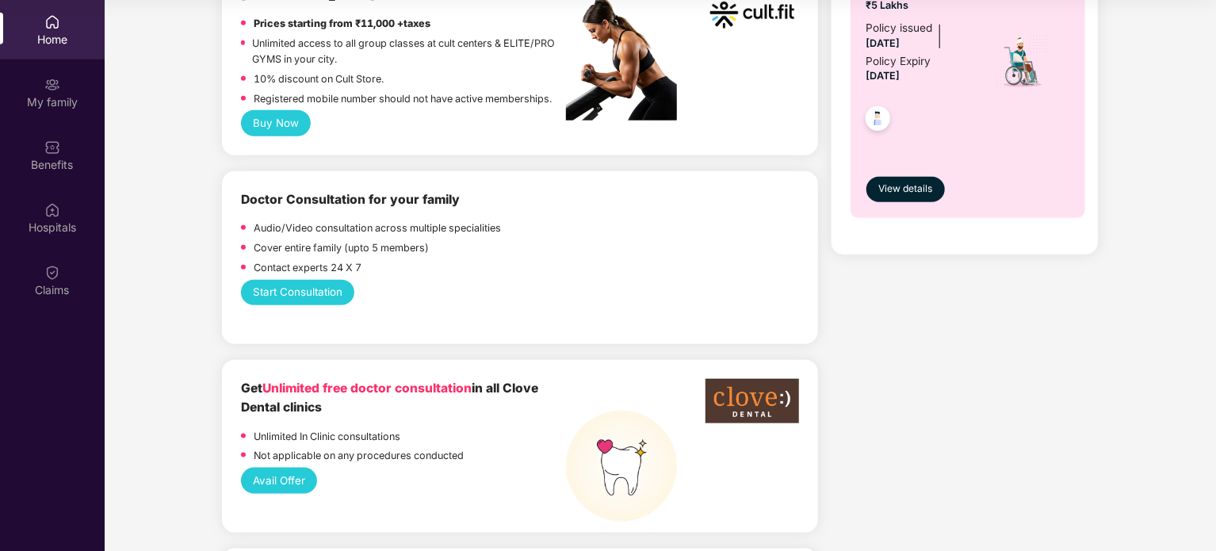
scroll to position [238, 0]
